Goal: Task Accomplishment & Management: Manage account settings

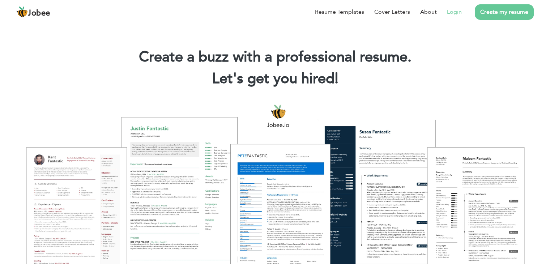
click at [455, 12] on link "Login" at bounding box center [454, 12] width 15 height 9
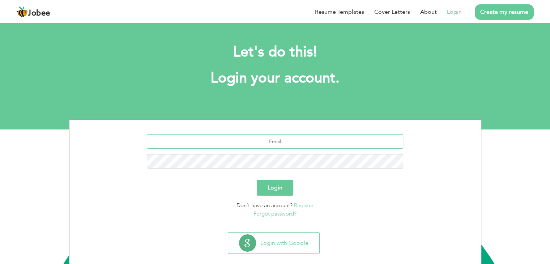
click at [280, 142] on input "text" at bounding box center [275, 141] width 256 height 14
click at [306, 144] on input "text" at bounding box center [275, 141] width 256 height 14
type input "noman.arif@hotmail.com"
click at [270, 186] on button "Login" at bounding box center [275, 188] width 37 height 16
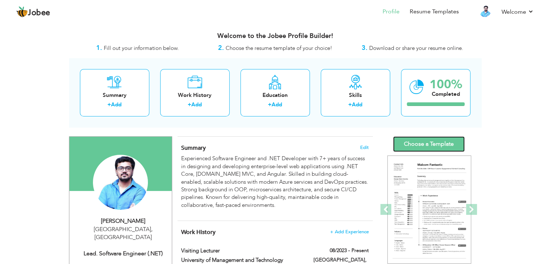
click at [423, 146] on link "Choose a Template" at bounding box center [429, 144] width 72 height 16
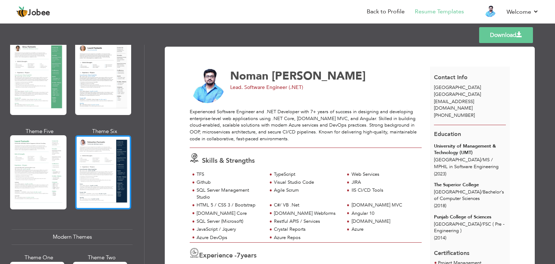
scroll to position [181, 0]
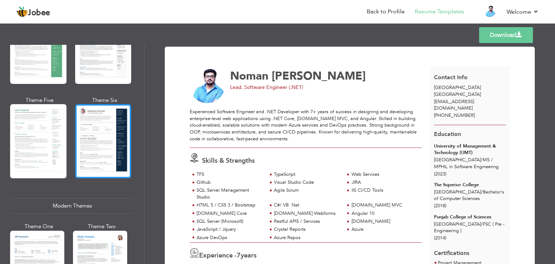
click at [105, 140] on div at bounding box center [103, 141] width 56 height 74
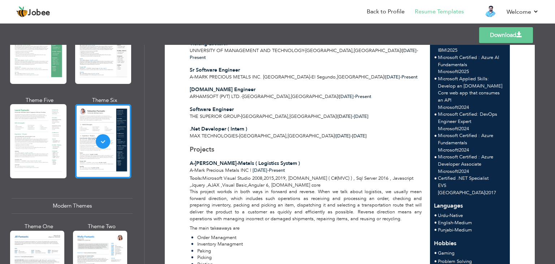
scroll to position [241, 0]
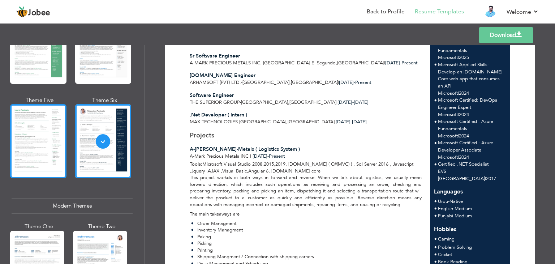
click at [26, 140] on div at bounding box center [38, 141] width 56 height 74
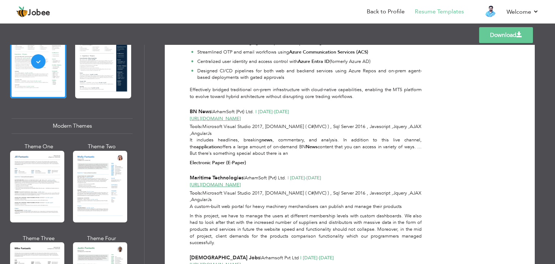
scroll to position [301, 0]
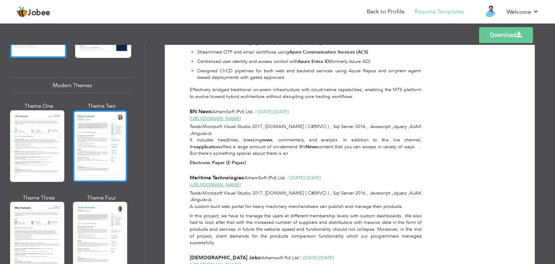
click at [105, 159] on div at bounding box center [100, 146] width 54 height 72
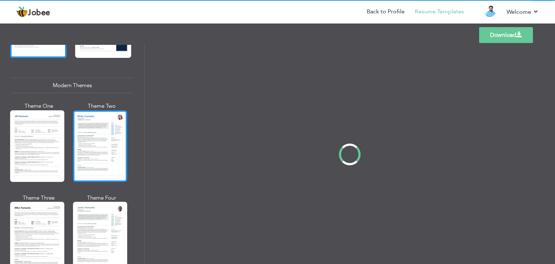
scroll to position [0, 0]
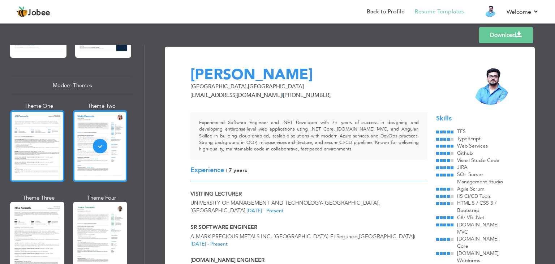
click at [31, 146] on div at bounding box center [37, 146] width 54 height 72
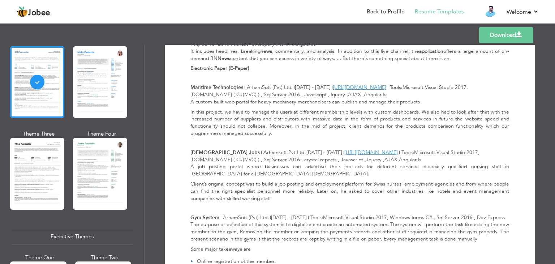
scroll to position [421, 0]
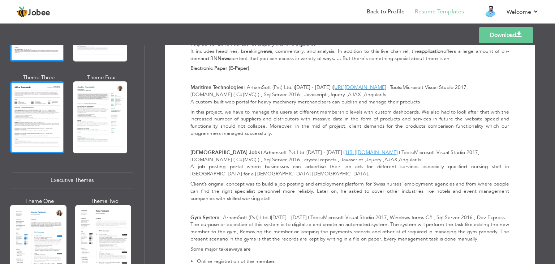
click at [59, 113] on div at bounding box center [37, 117] width 54 height 72
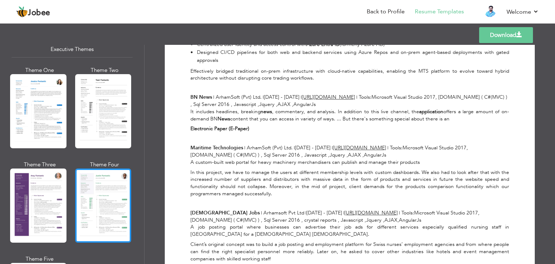
scroll to position [542, 0]
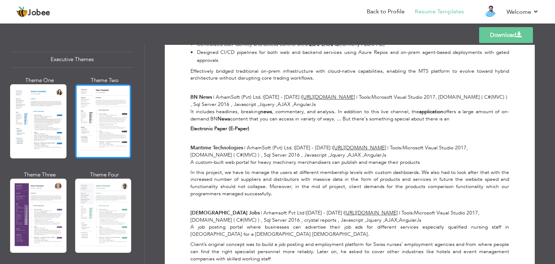
click at [110, 113] on div at bounding box center [103, 121] width 56 height 74
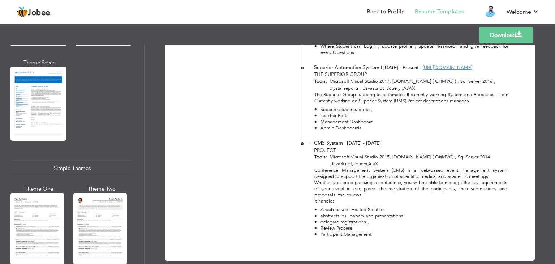
scroll to position [1144, 0]
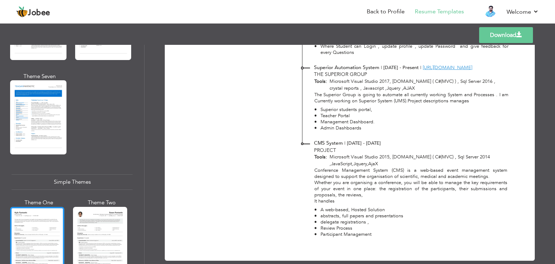
click at [36, 207] on div at bounding box center [37, 243] width 54 height 72
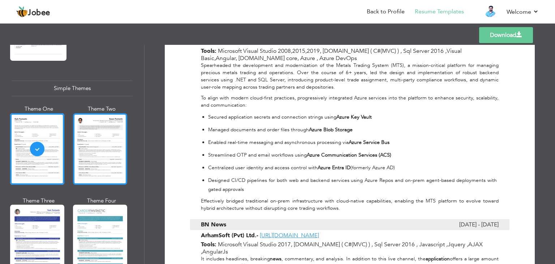
scroll to position [1256, 0]
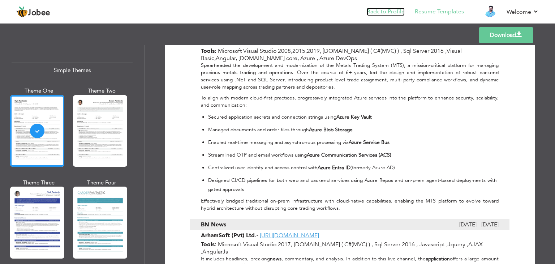
click at [387, 15] on link "Back to Profile" at bounding box center [386, 12] width 38 height 8
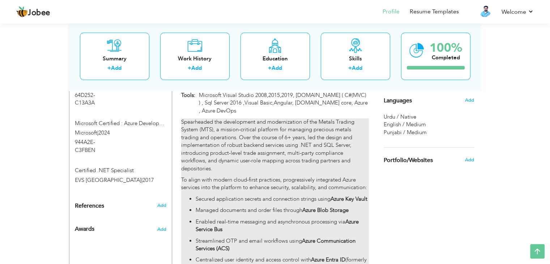
scroll to position [662, 0]
